Goal: Task Accomplishment & Management: Use online tool/utility

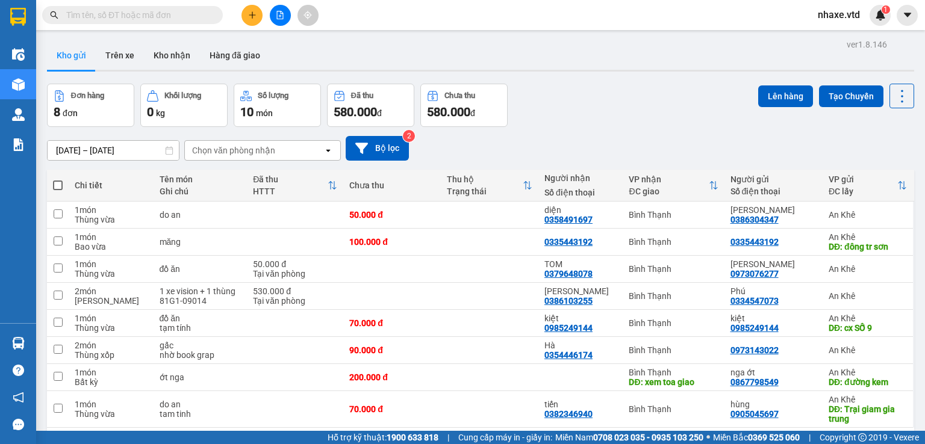
click at [168, 17] on input "text" at bounding box center [137, 14] width 142 height 13
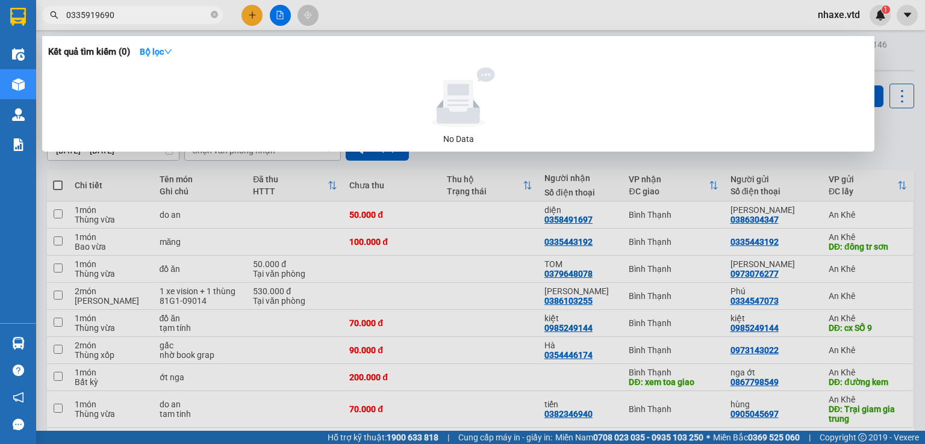
type input "0335919690"
click at [892, 38] on div at bounding box center [462, 222] width 925 height 444
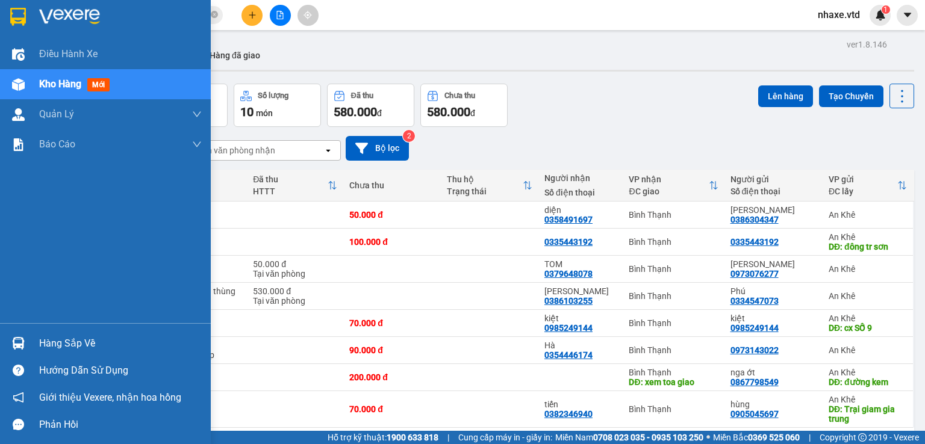
click at [61, 82] on span "Kho hàng" at bounding box center [60, 83] width 42 height 11
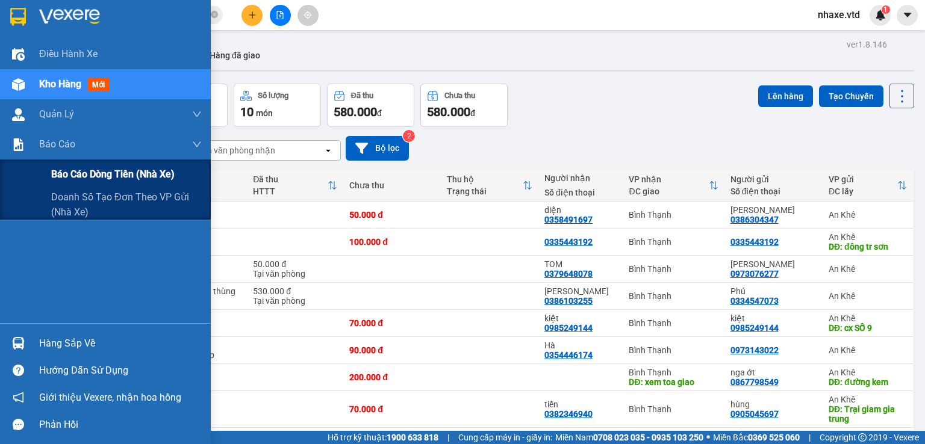
click at [67, 179] on span "Báo cáo dòng tiền (nhà xe)" at bounding box center [112, 174] width 123 height 15
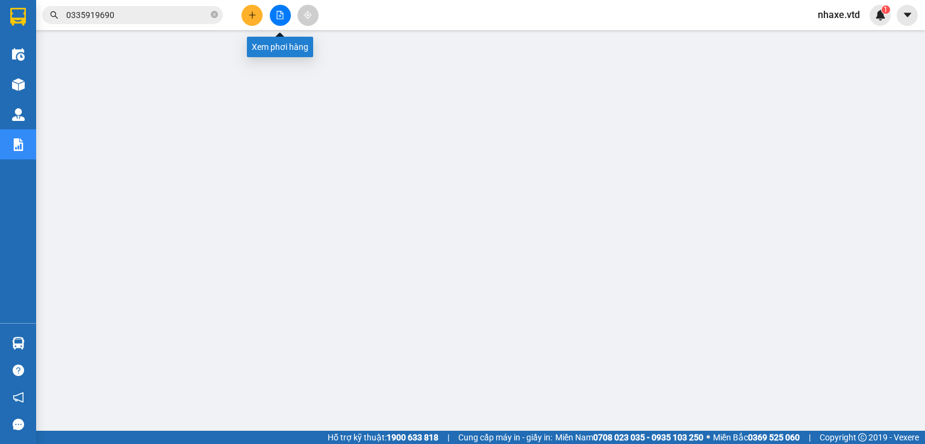
click at [288, 17] on button at bounding box center [280, 15] width 21 height 21
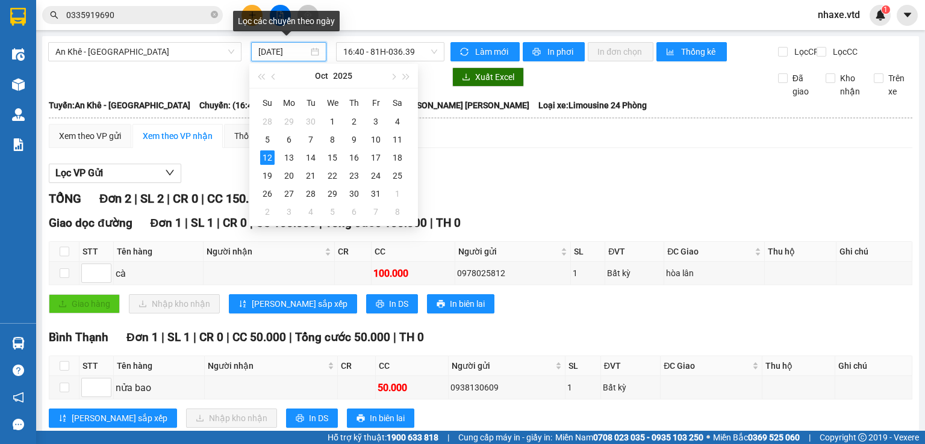
click at [291, 52] on input "[DATE]" at bounding box center [282, 51] width 49 height 13
click at [400, 138] on div "11" at bounding box center [397, 139] width 14 height 14
type input "[DATE]"
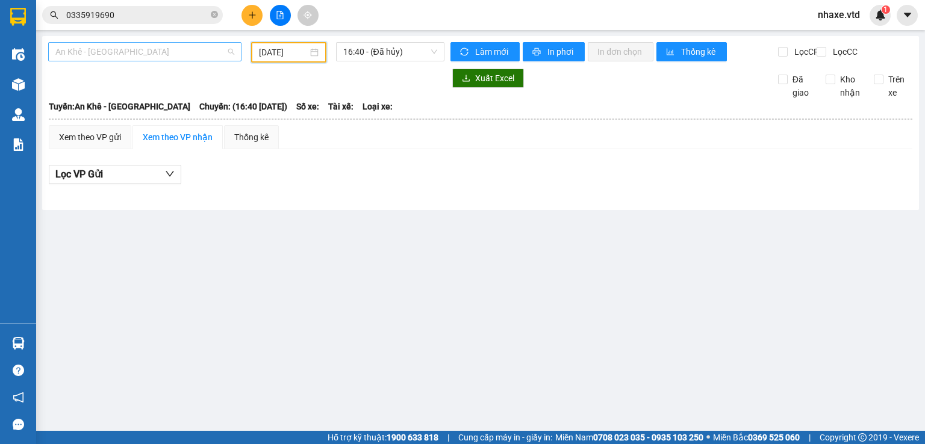
click at [173, 55] on span "An Khê - [GEOGRAPHIC_DATA]" at bounding box center [144, 52] width 179 height 18
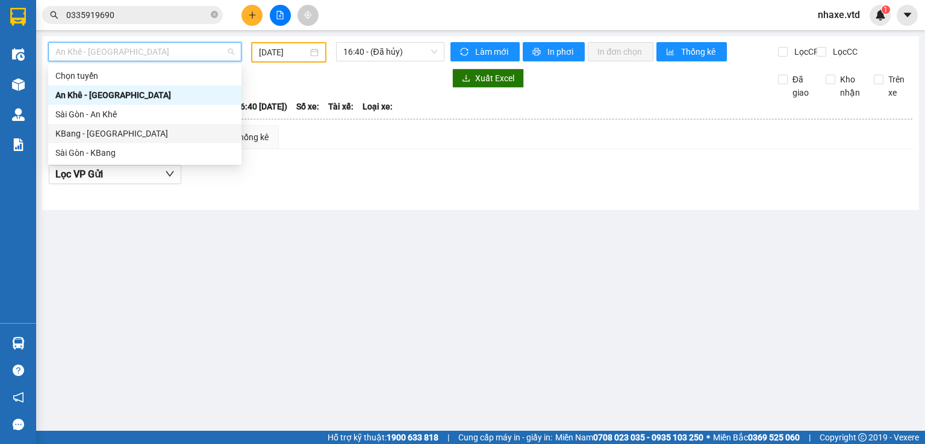
click at [86, 134] on div "KBang - [GEOGRAPHIC_DATA]" at bounding box center [144, 133] width 179 height 13
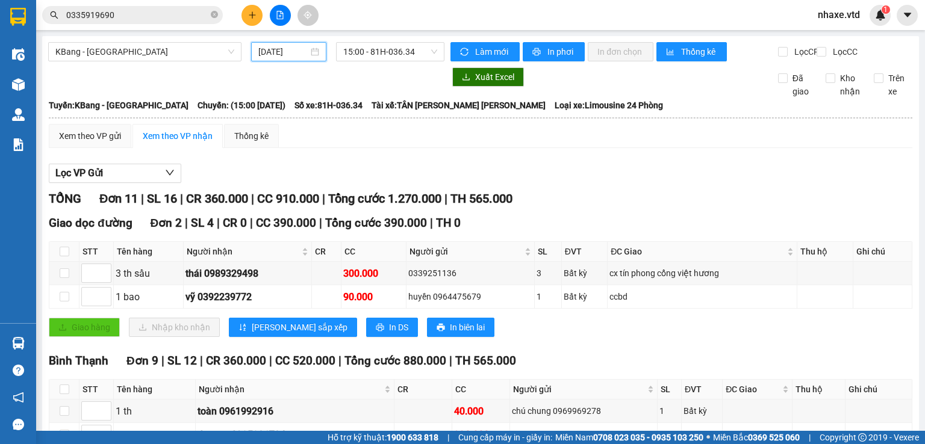
click at [274, 51] on input "[DATE]" at bounding box center [282, 51] width 49 height 13
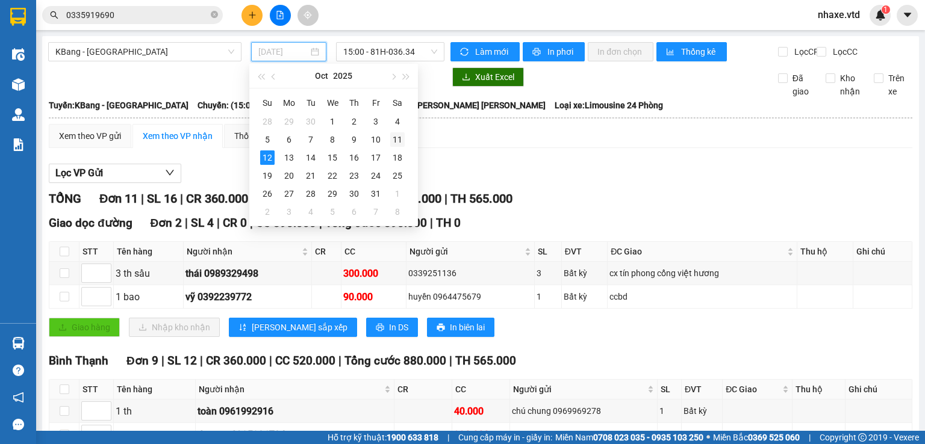
click at [401, 135] on div "11" at bounding box center [397, 139] width 14 height 14
type input "[DATE]"
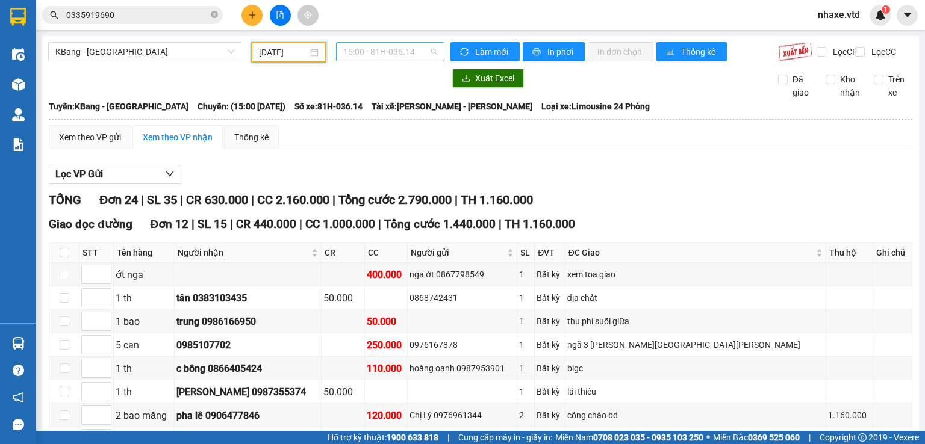
click at [396, 54] on span "15:00 - 81H-036.14" at bounding box center [390, 52] width 95 height 18
click at [390, 116] on div "15:30 - 81F-004.65" at bounding box center [387, 114] width 94 height 13
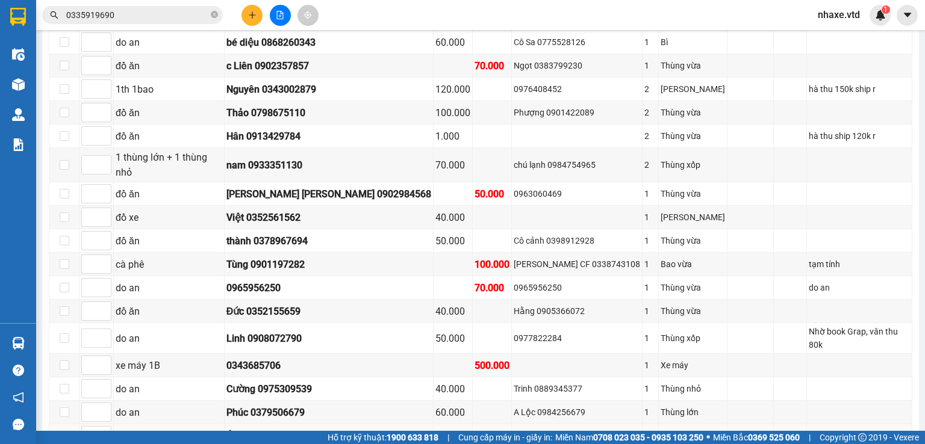
scroll to position [662, 0]
